Goal: Task Accomplishment & Management: Manage account settings

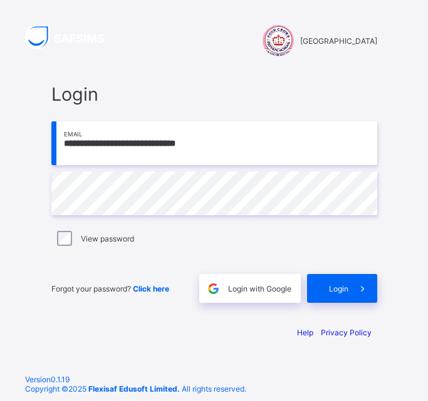
type input "**********"
click at [331, 289] on span "Login" at bounding box center [338, 288] width 19 height 9
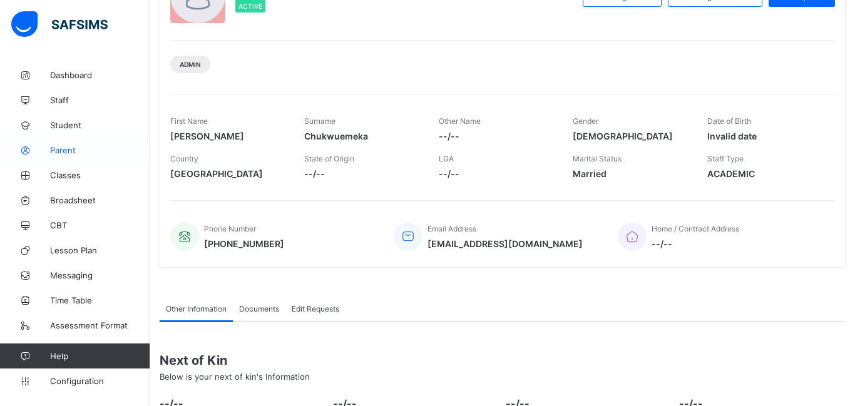
scroll to position [243, 0]
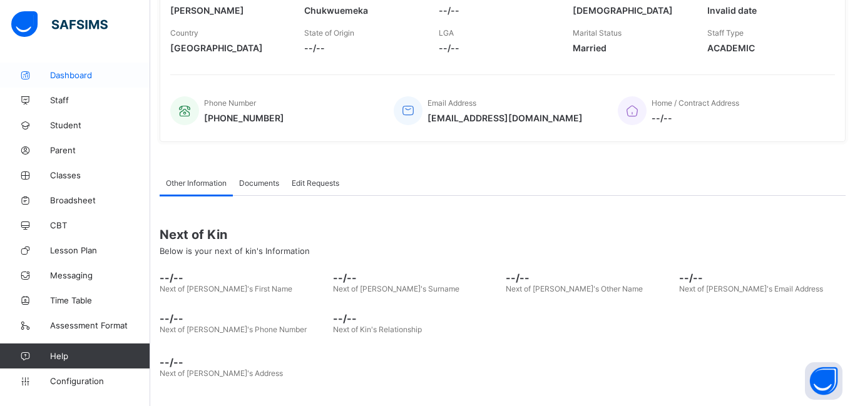
click at [76, 74] on span "Dashboard" at bounding box center [100, 75] width 100 height 10
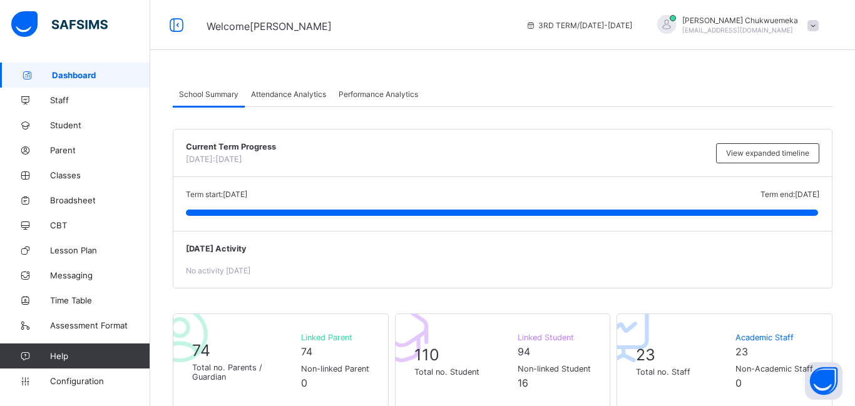
scroll to position [409, 0]
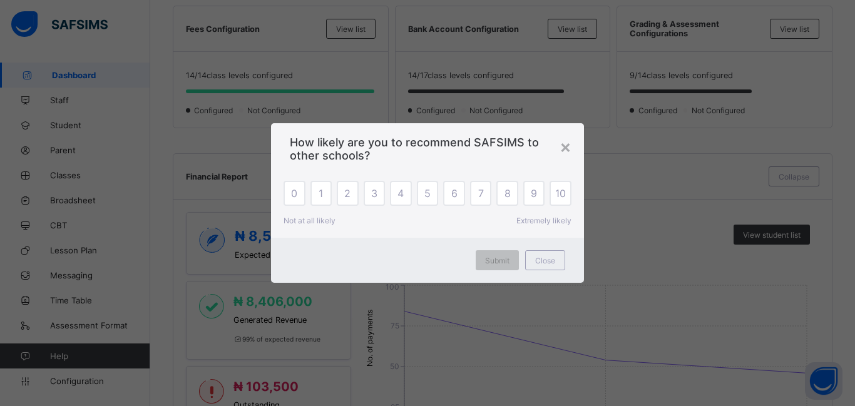
click at [427, 197] on span "6" at bounding box center [454, 193] width 6 height 13
click at [427, 201] on div "6" at bounding box center [454, 193] width 22 height 25
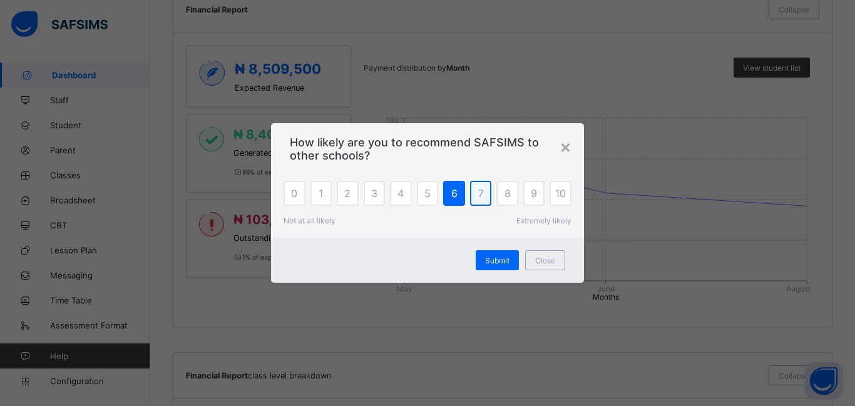
click at [427, 200] on div "7" at bounding box center [481, 193] width 22 height 25
click at [427, 254] on div "Submit" at bounding box center [497, 260] width 43 height 20
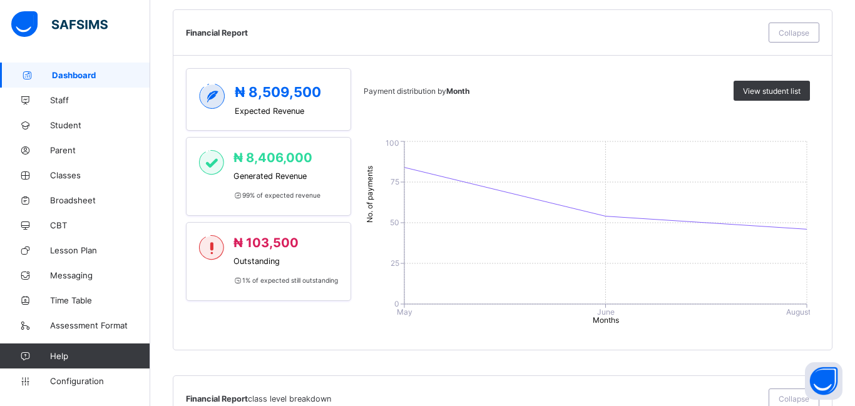
scroll to position [558, 0]
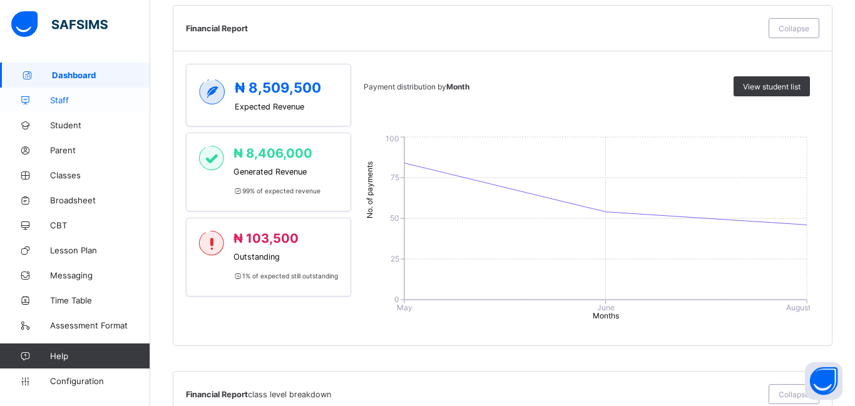
click at [101, 100] on span "Staff" at bounding box center [100, 100] width 100 height 10
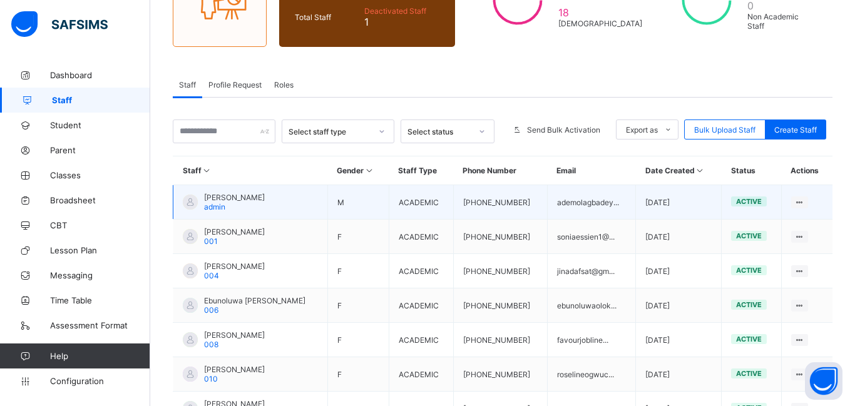
scroll to position [151, 0]
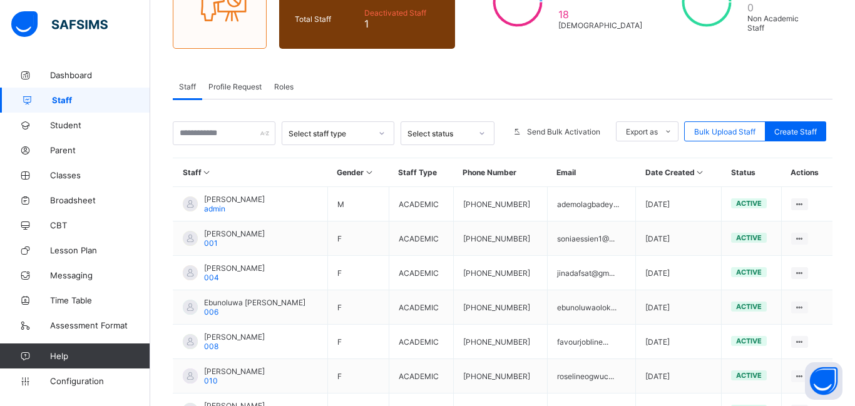
click at [251, 91] on div "Profile Request" at bounding box center [235, 86] width 66 height 25
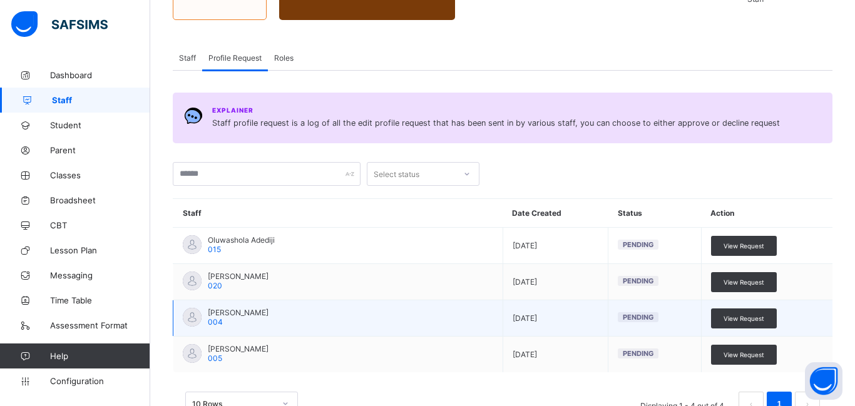
scroll to position [184, 0]
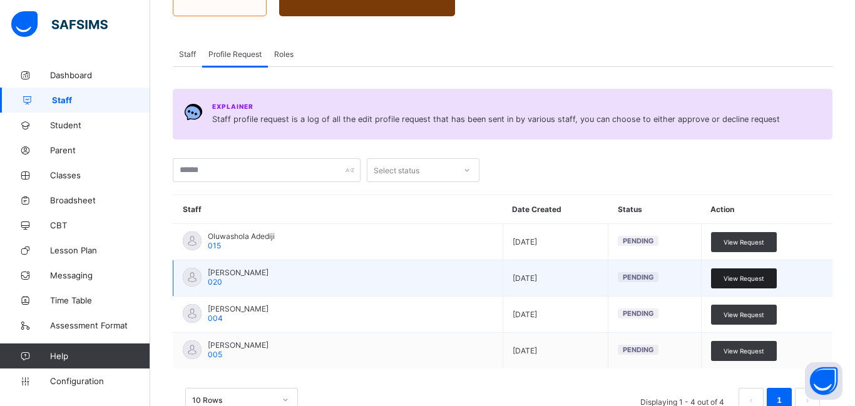
click at [427, 279] on span "View Request" at bounding box center [744, 279] width 41 height 8
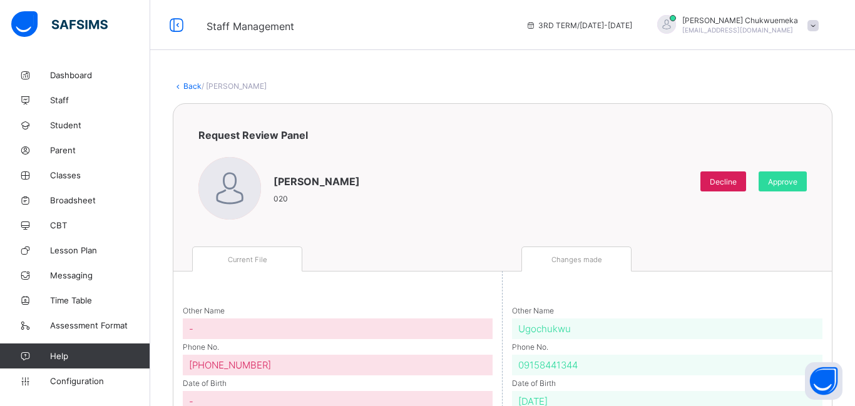
click at [192, 85] on link "Back" at bounding box center [192, 85] width 18 height 9
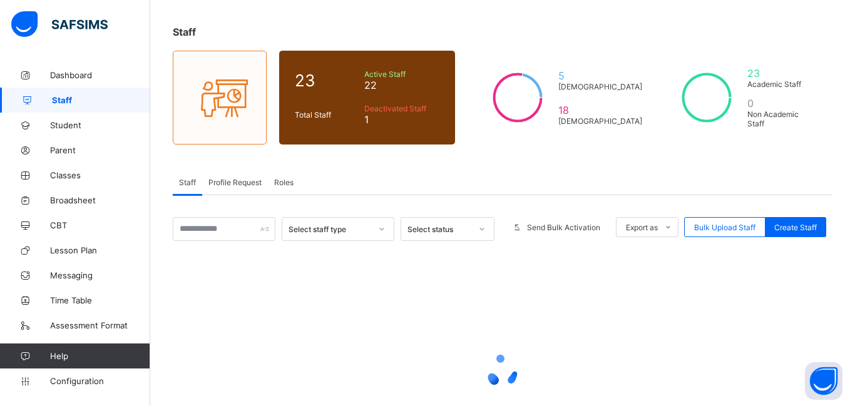
scroll to position [158, 0]
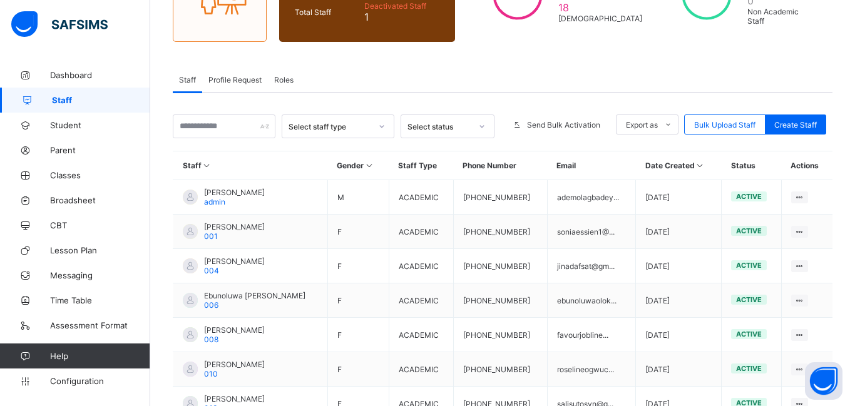
click at [426, 133] on div "Select status" at bounding box center [435, 127] width 69 height 18
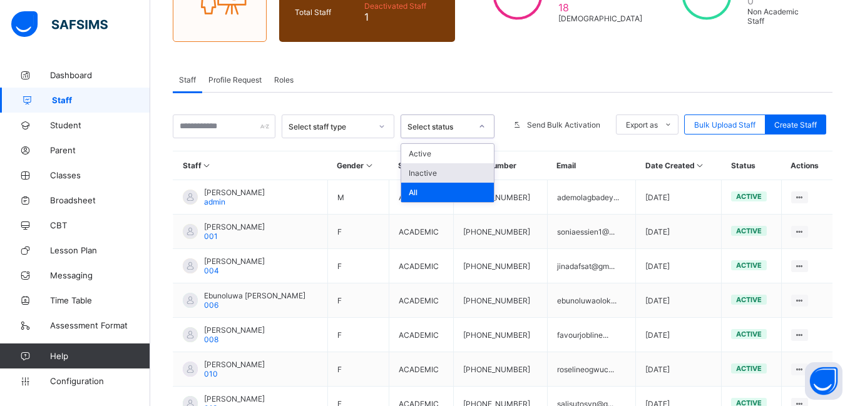
click at [424, 172] on div "Inactive" at bounding box center [447, 172] width 93 height 19
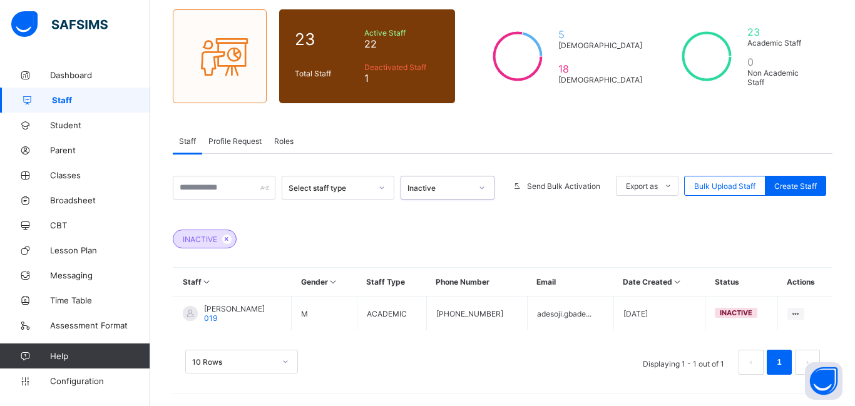
scroll to position [97, 0]
click at [427, 183] on div "Inactive" at bounding box center [439, 187] width 64 height 9
click at [423, 213] on div "Active" at bounding box center [447, 214] width 93 height 19
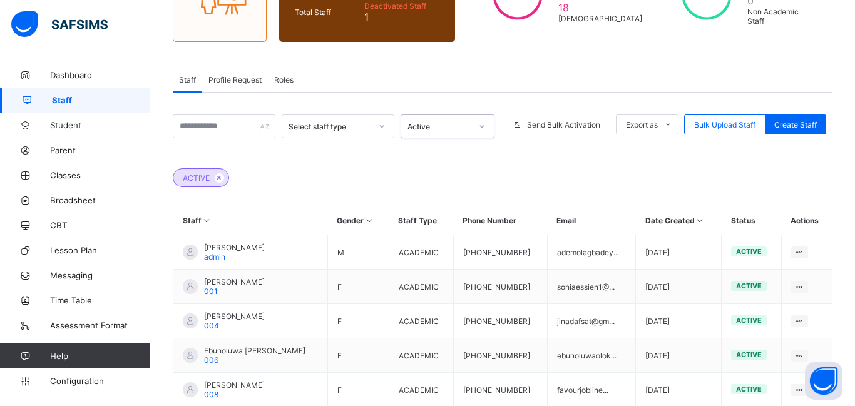
scroll to position [19, 0]
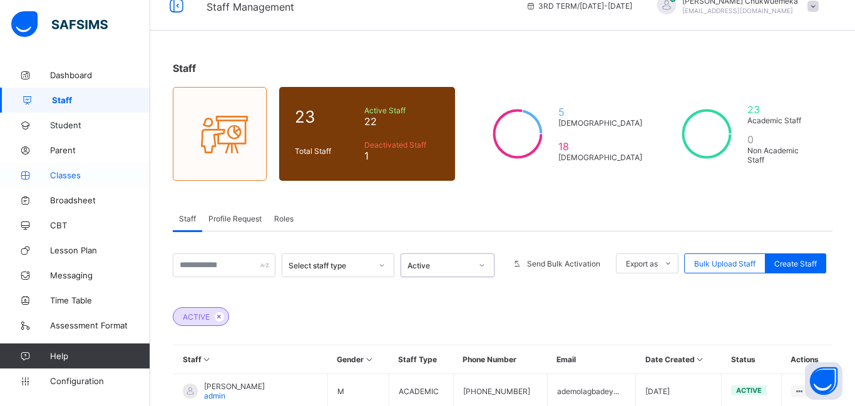
click at [69, 171] on span "Classes" at bounding box center [100, 175] width 100 height 10
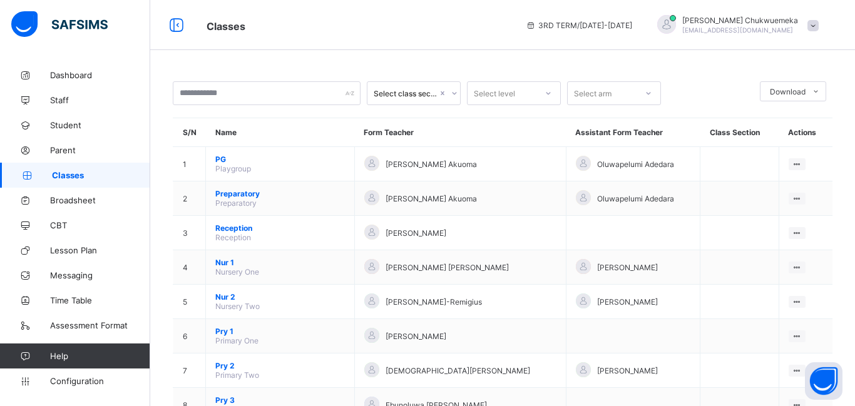
scroll to position [254, 0]
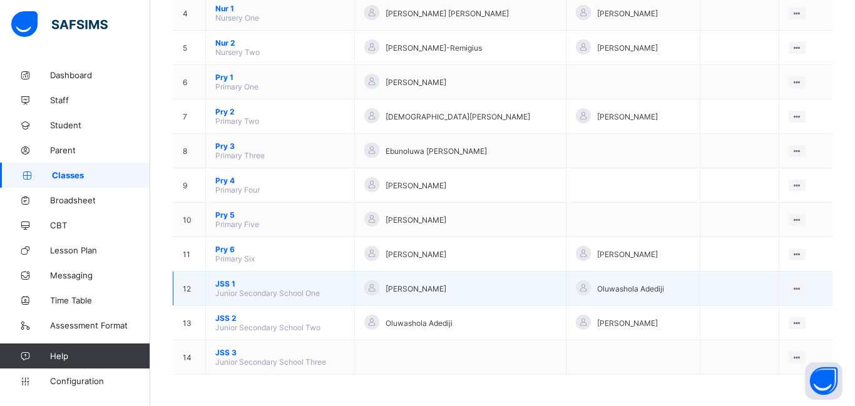
click at [221, 285] on span "JSS 1" at bounding box center [280, 283] width 130 height 9
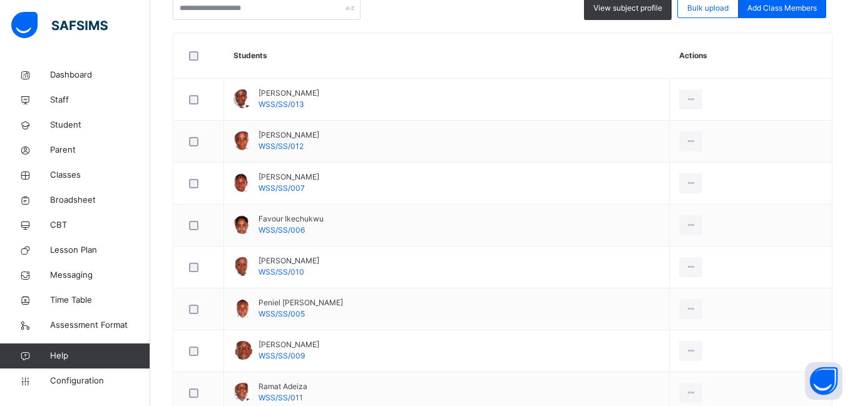
scroll to position [146, 0]
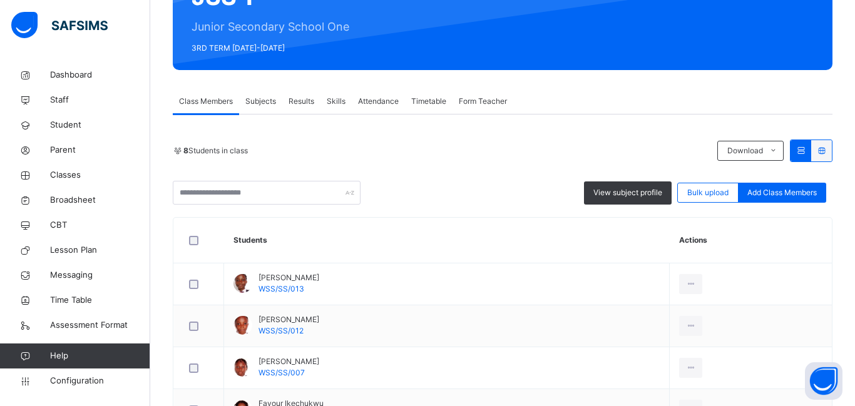
click at [357, 167] on div "8 Students in class Download Pdf Report Excel Report View subject profile Bulk …" at bounding box center [503, 172] width 660 height 65
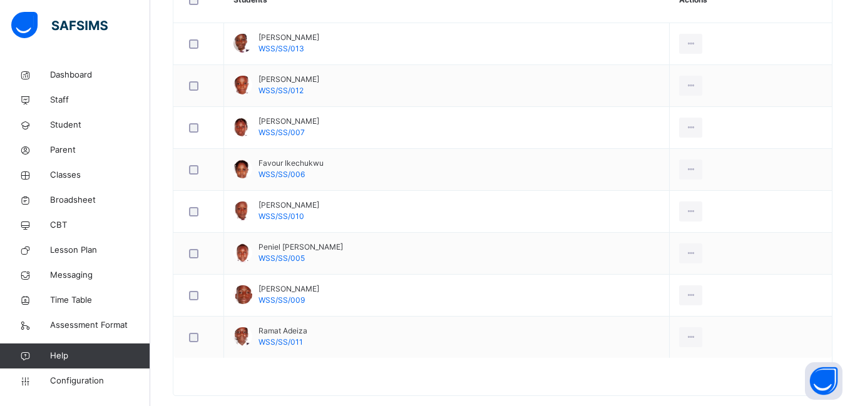
scroll to position [387, 0]
click at [100, 202] on span "Broadsheet" at bounding box center [100, 200] width 100 height 13
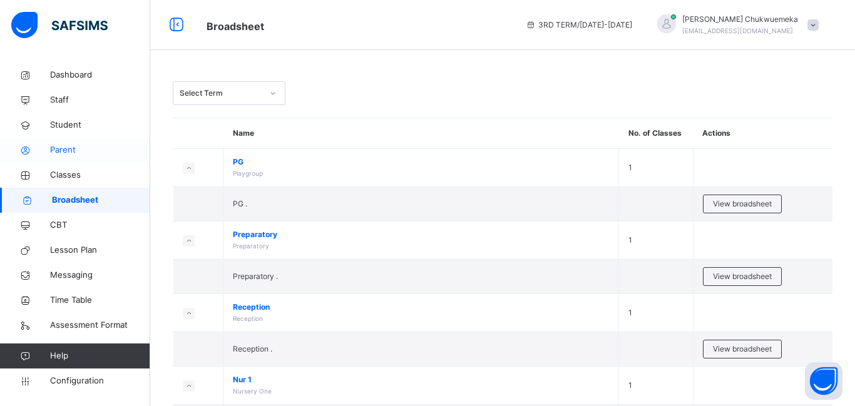
click at [88, 148] on span "Parent" at bounding box center [100, 150] width 100 height 13
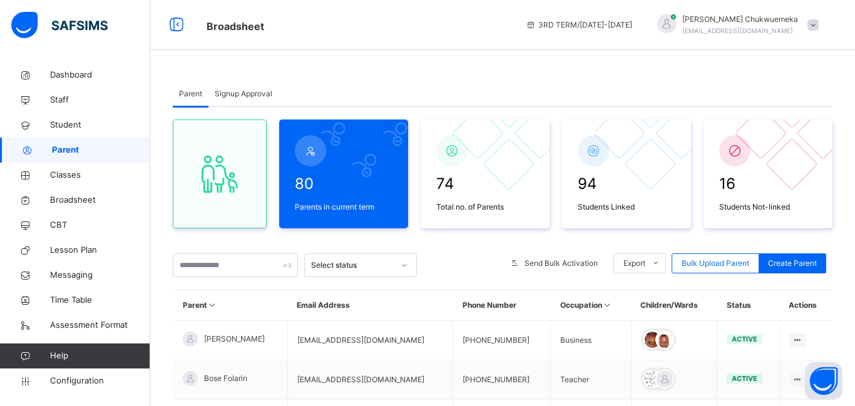
click at [258, 99] on span "Signup Approval" at bounding box center [244, 93] width 58 height 11
